Goal: Transaction & Acquisition: Purchase product/service

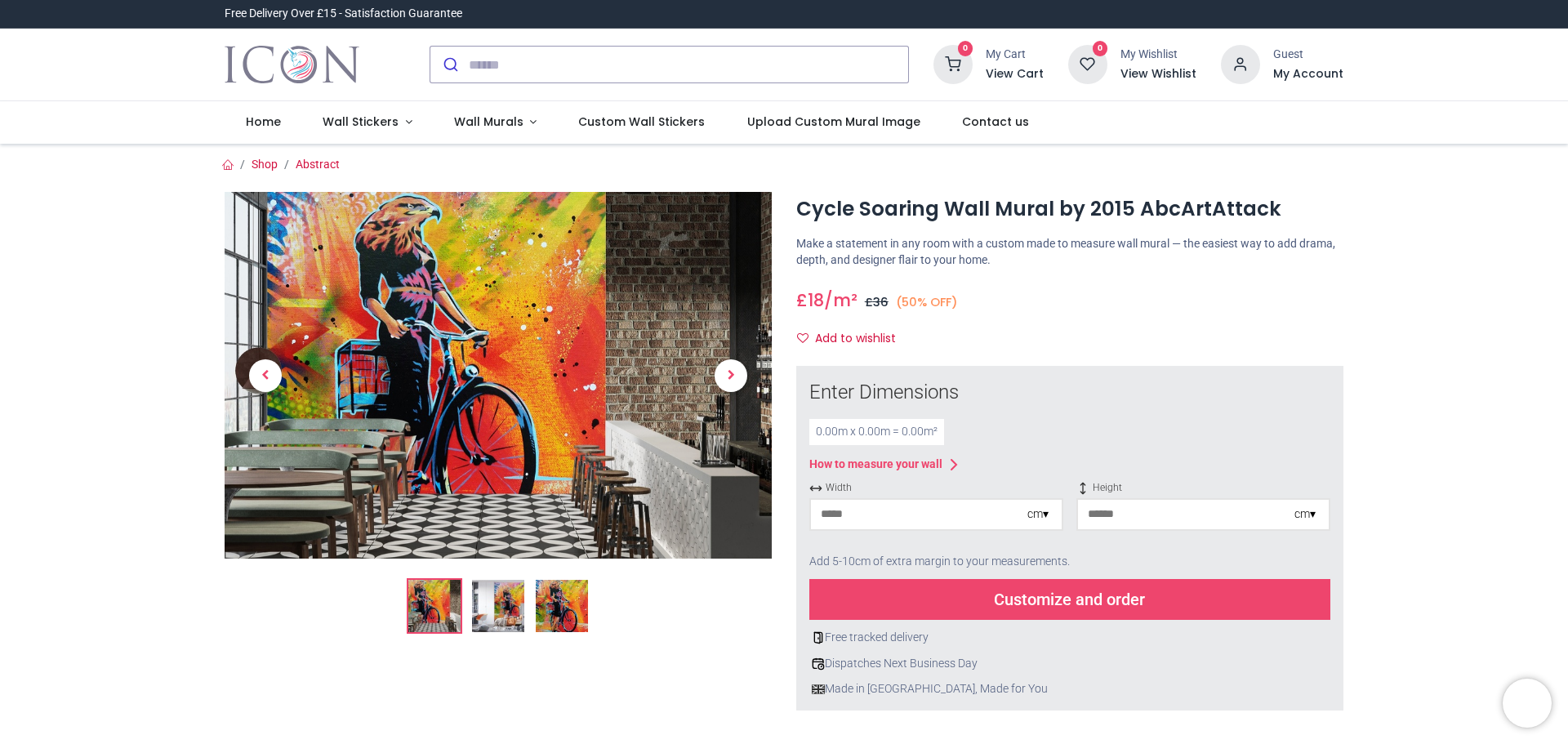
click at [1048, 516] on div "cm ▾" at bounding box center [1045, 514] width 35 height 16
click at [1039, 518] on div "cm ▾" at bounding box center [1038, 514] width 21 height 16
click at [956, 546] on div "Centimeters (cm)" at bounding box center [936, 544] width 251 height 27
click at [947, 525] on input "number" at bounding box center [919, 515] width 216 height 30
type input "***"
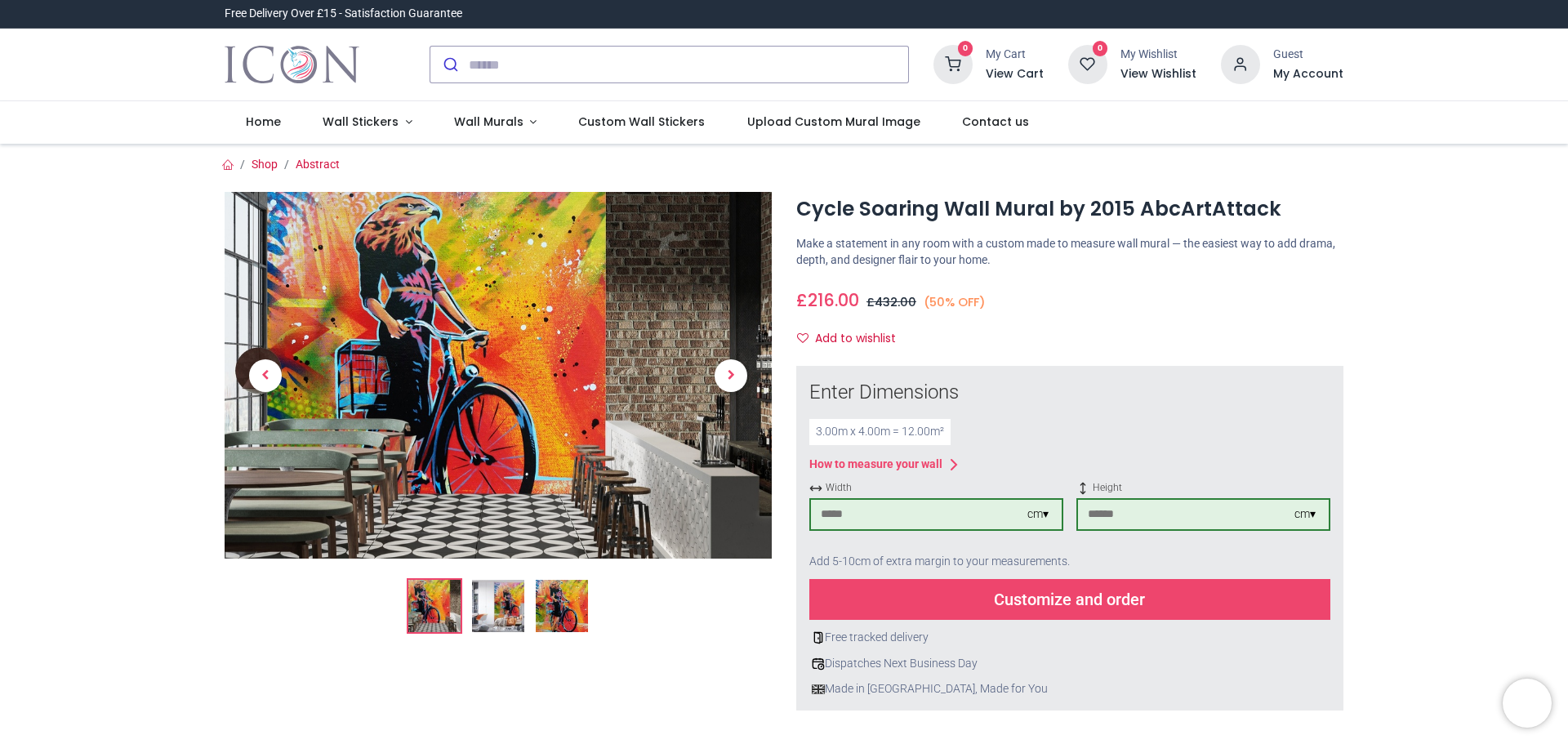
type input "***"
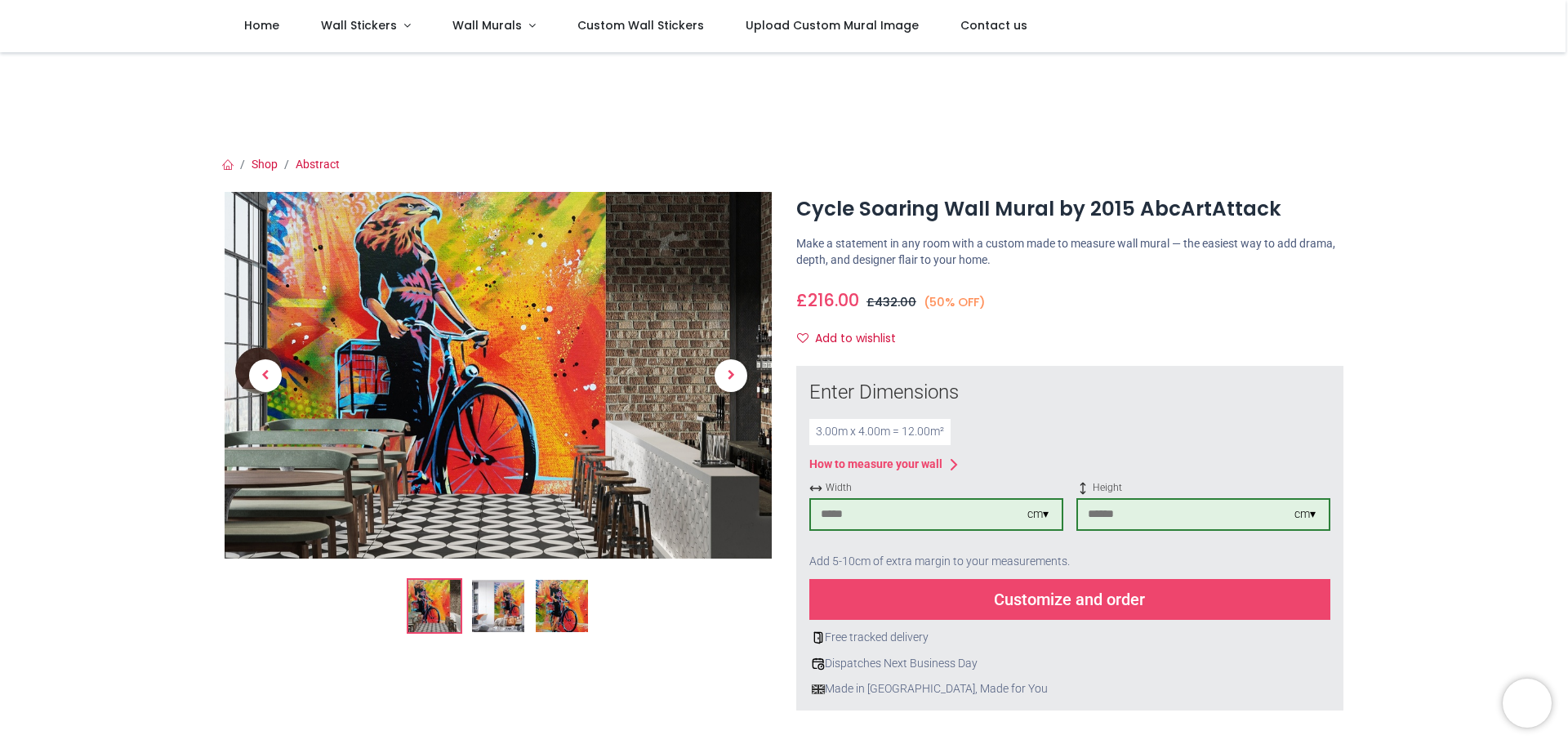
scroll to position [245, 0]
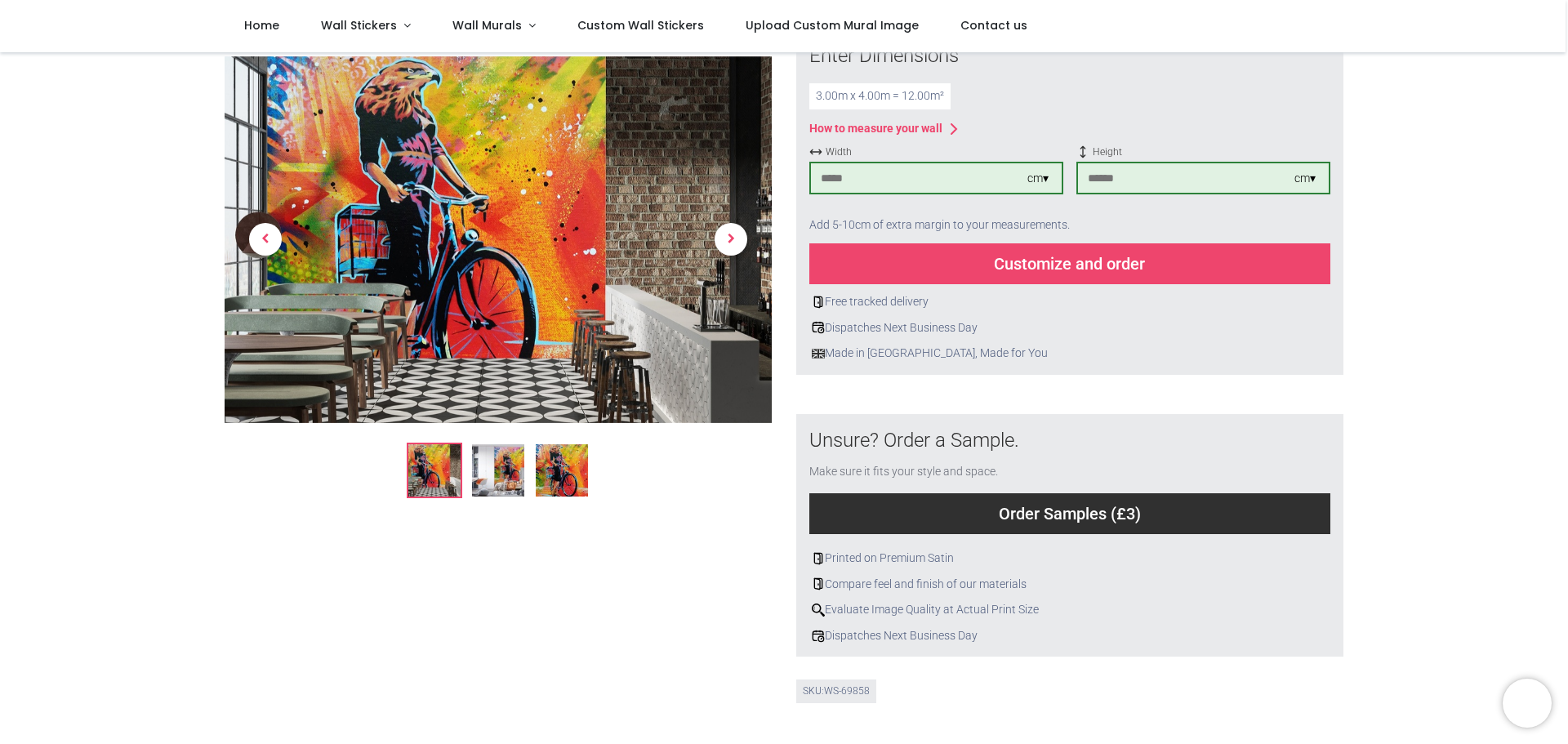
click at [1099, 266] on div "Customize and order" at bounding box center [1069, 264] width 521 height 41
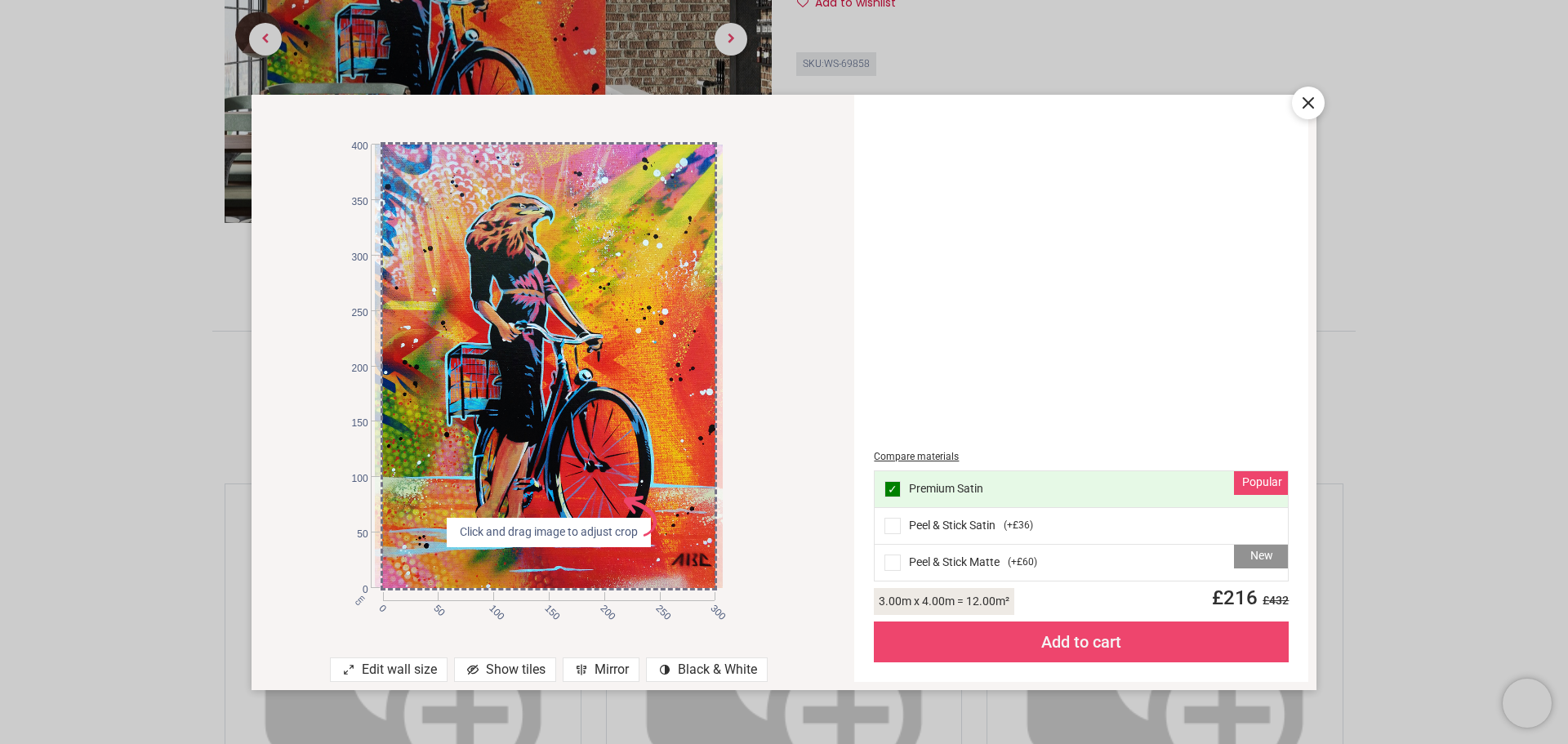
click at [884, 556] on div "New Peel & Stick Matte ( +£60 )" at bounding box center [1081, 563] width 413 height 36
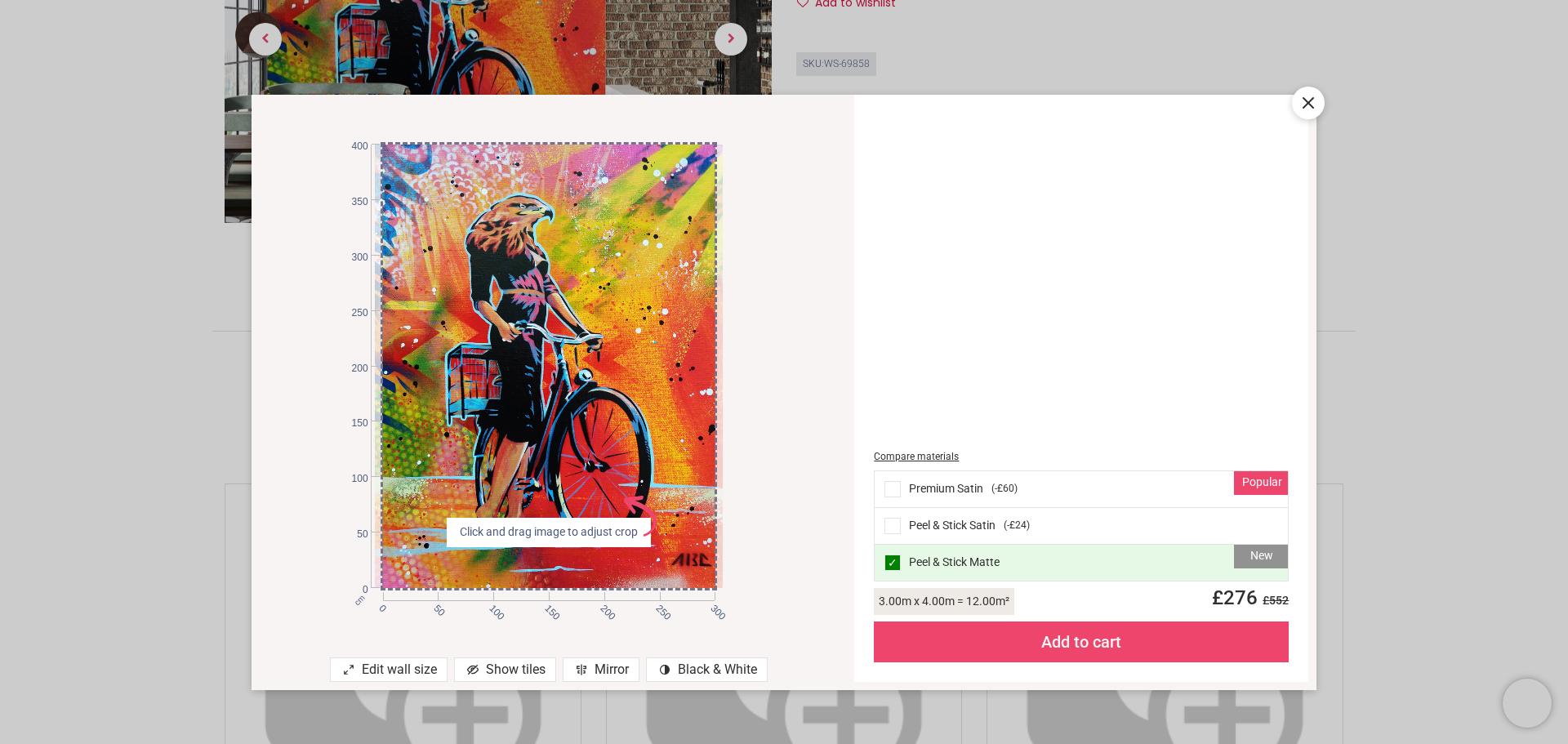
click at [1313, 106] on icon at bounding box center [1308, 103] width 20 height 20
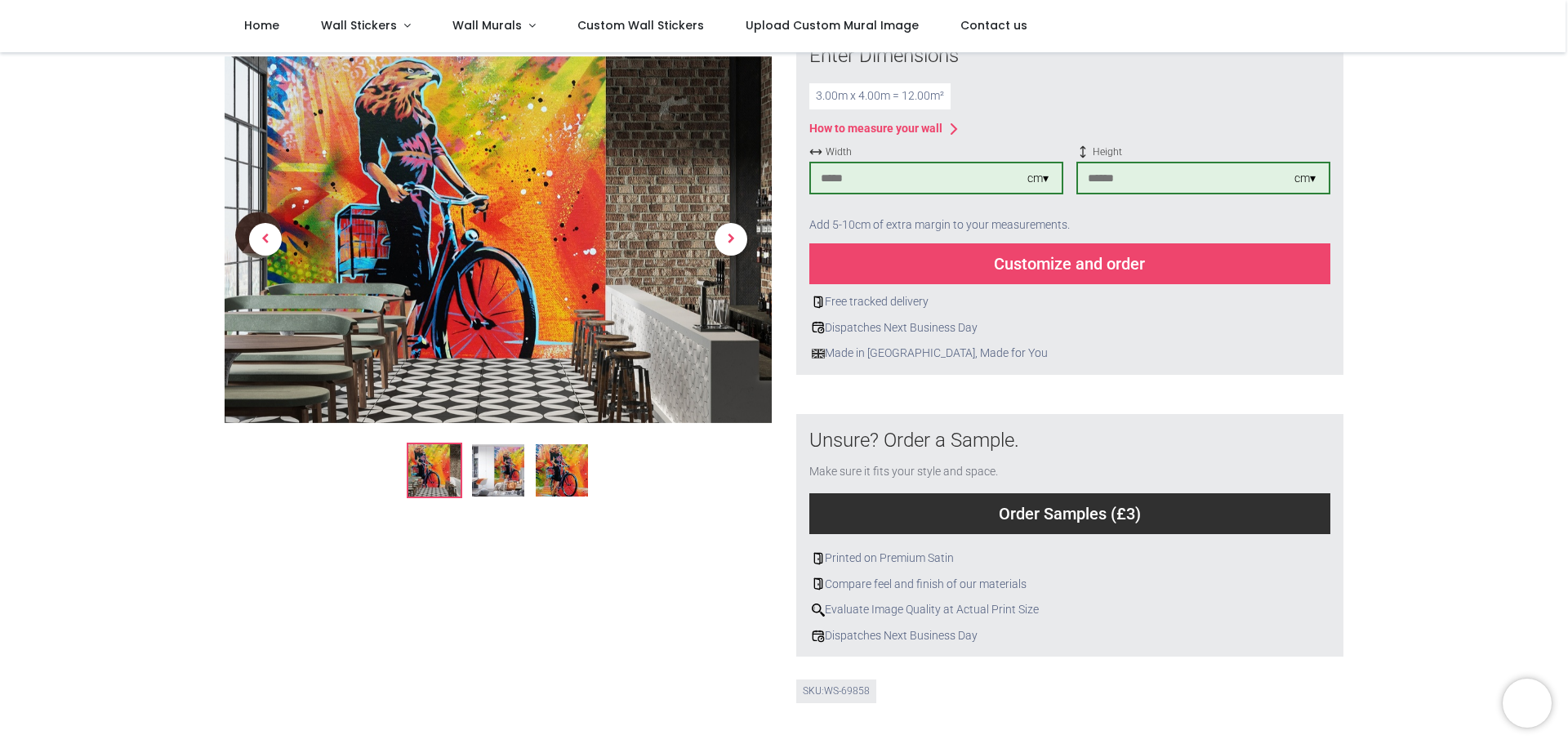
scroll to position [0, 0]
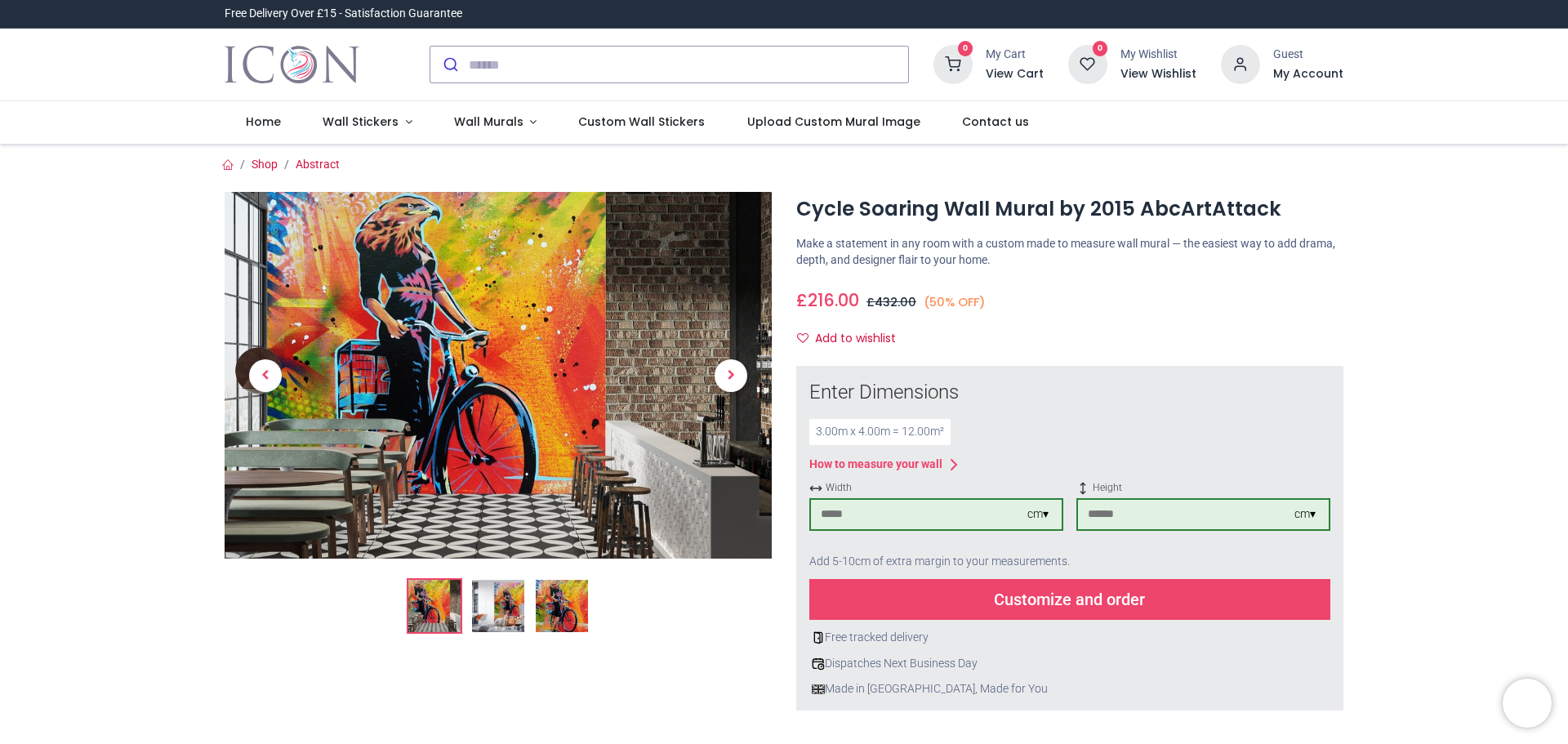
click at [740, 391] on link at bounding box center [731, 375] width 81 height 257
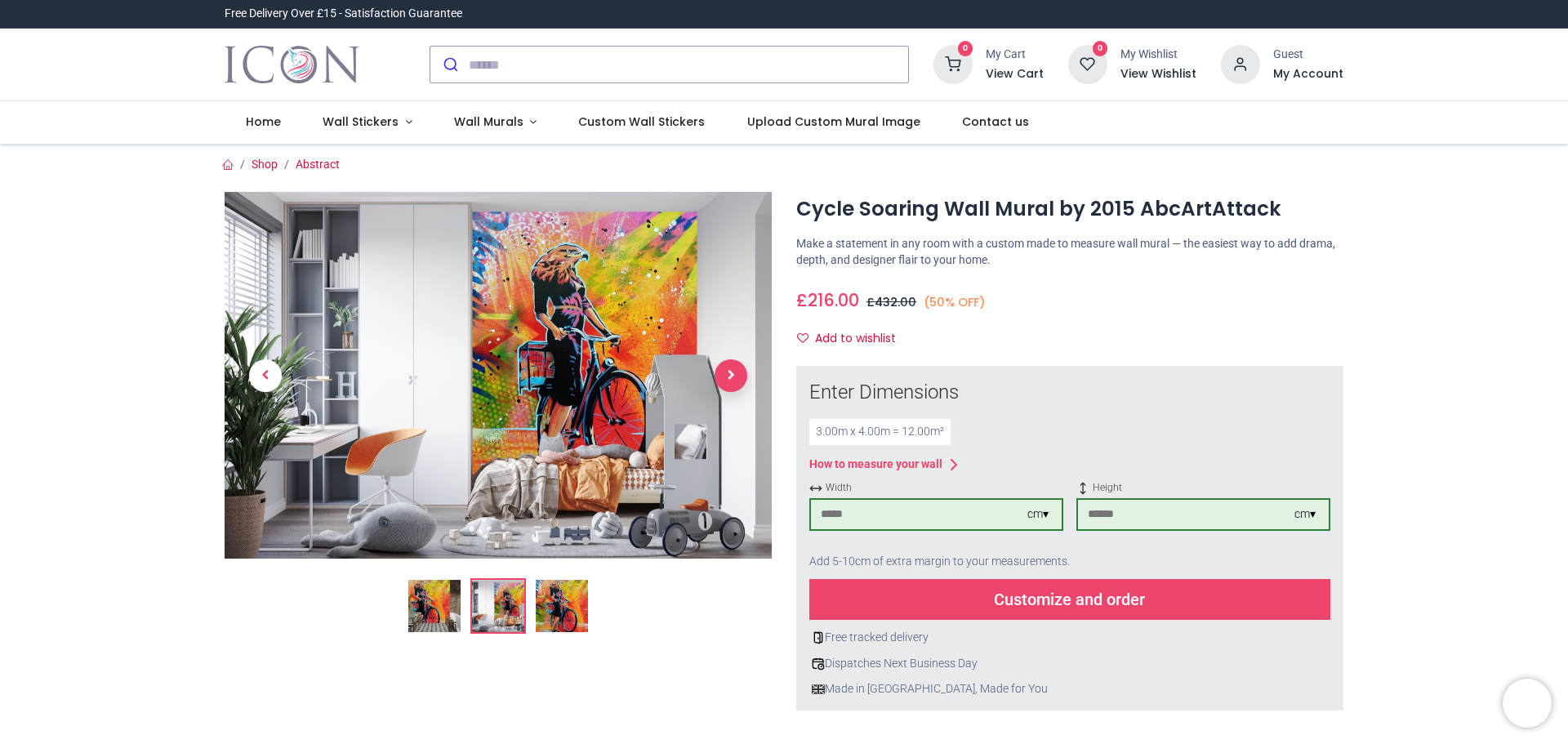
click at [735, 385] on span "Next" at bounding box center [731, 376] width 33 height 33
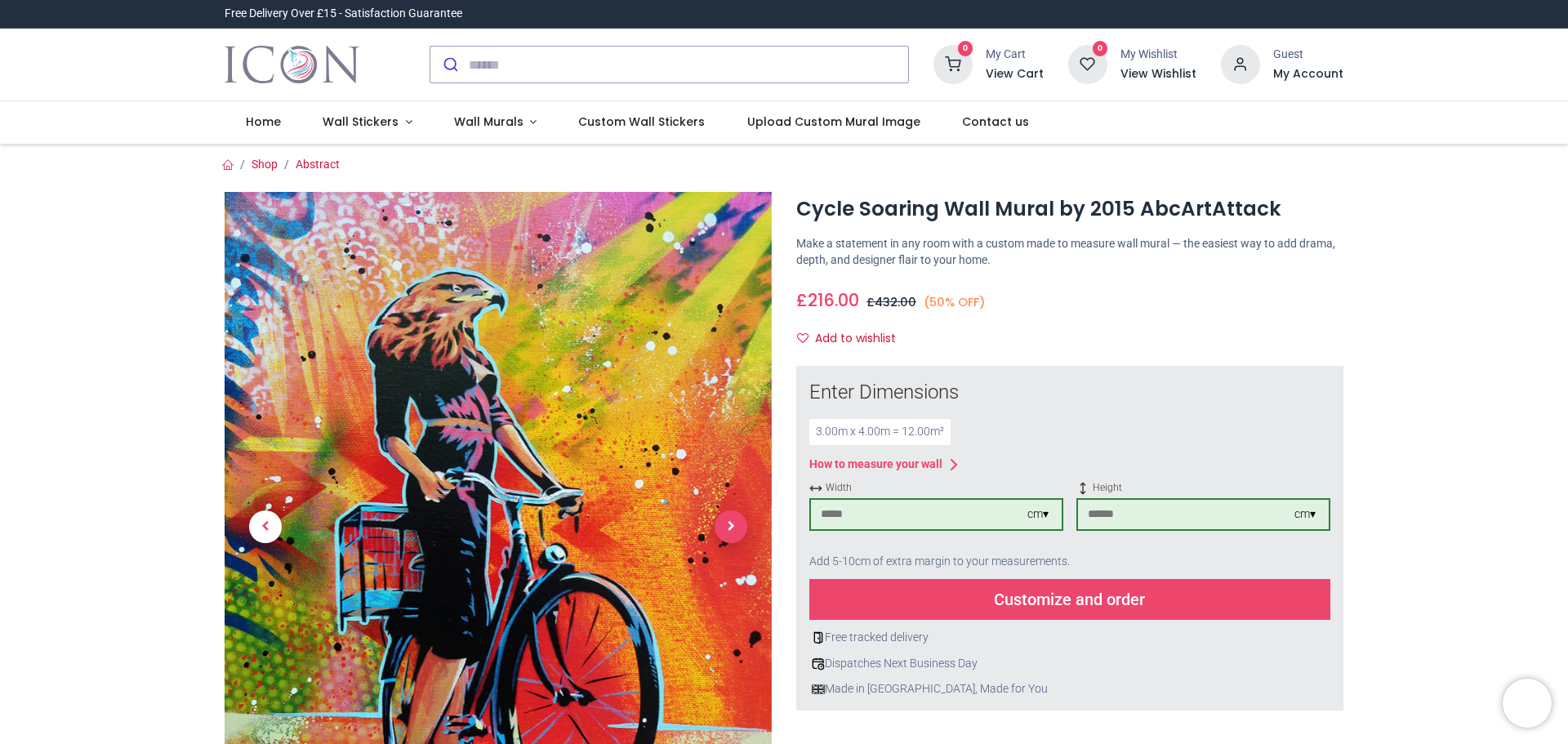
click at [724, 517] on span "Next" at bounding box center [731, 527] width 33 height 33
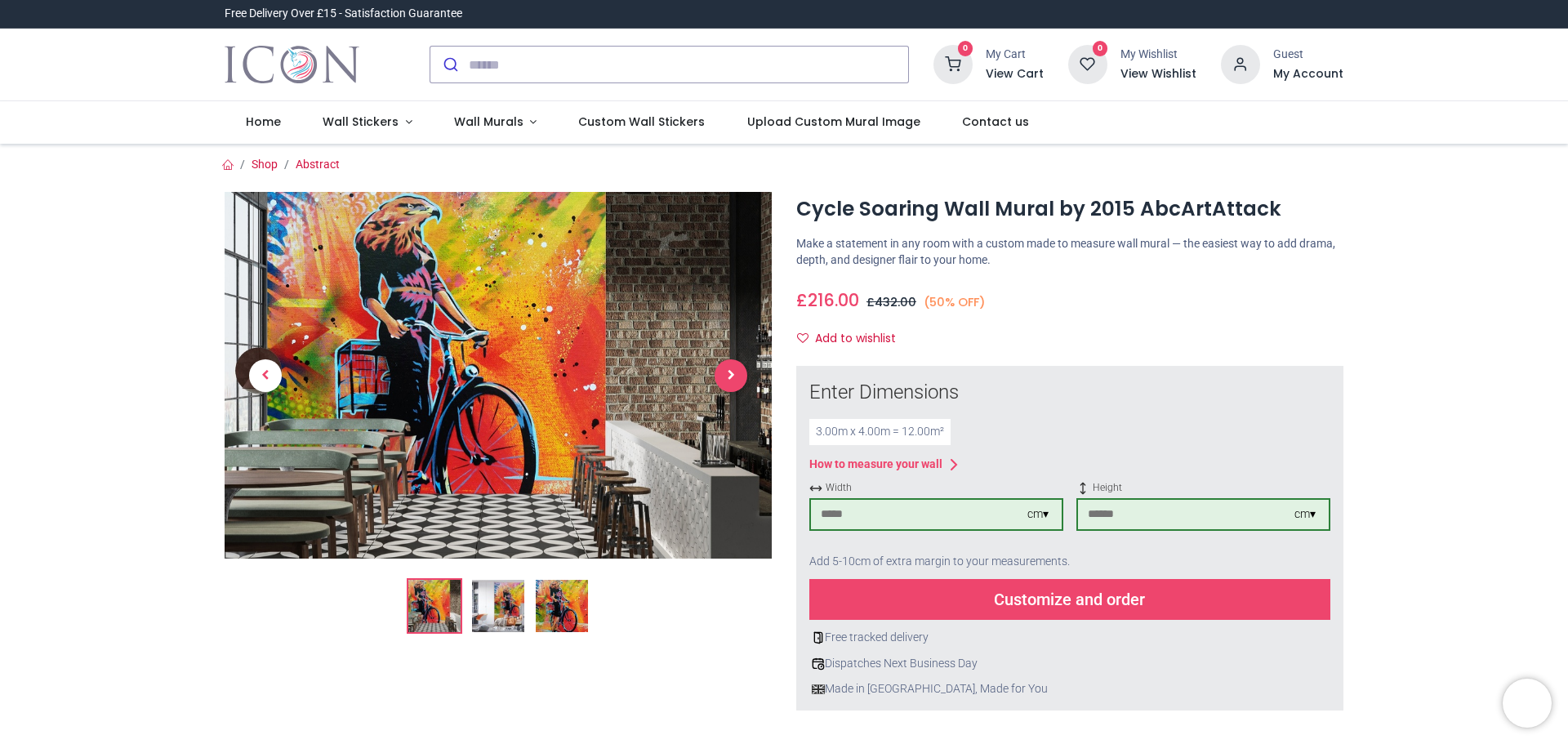
click at [726, 370] on span "Next" at bounding box center [731, 376] width 33 height 33
